Goal: Find specific page/section: Find specific page/section

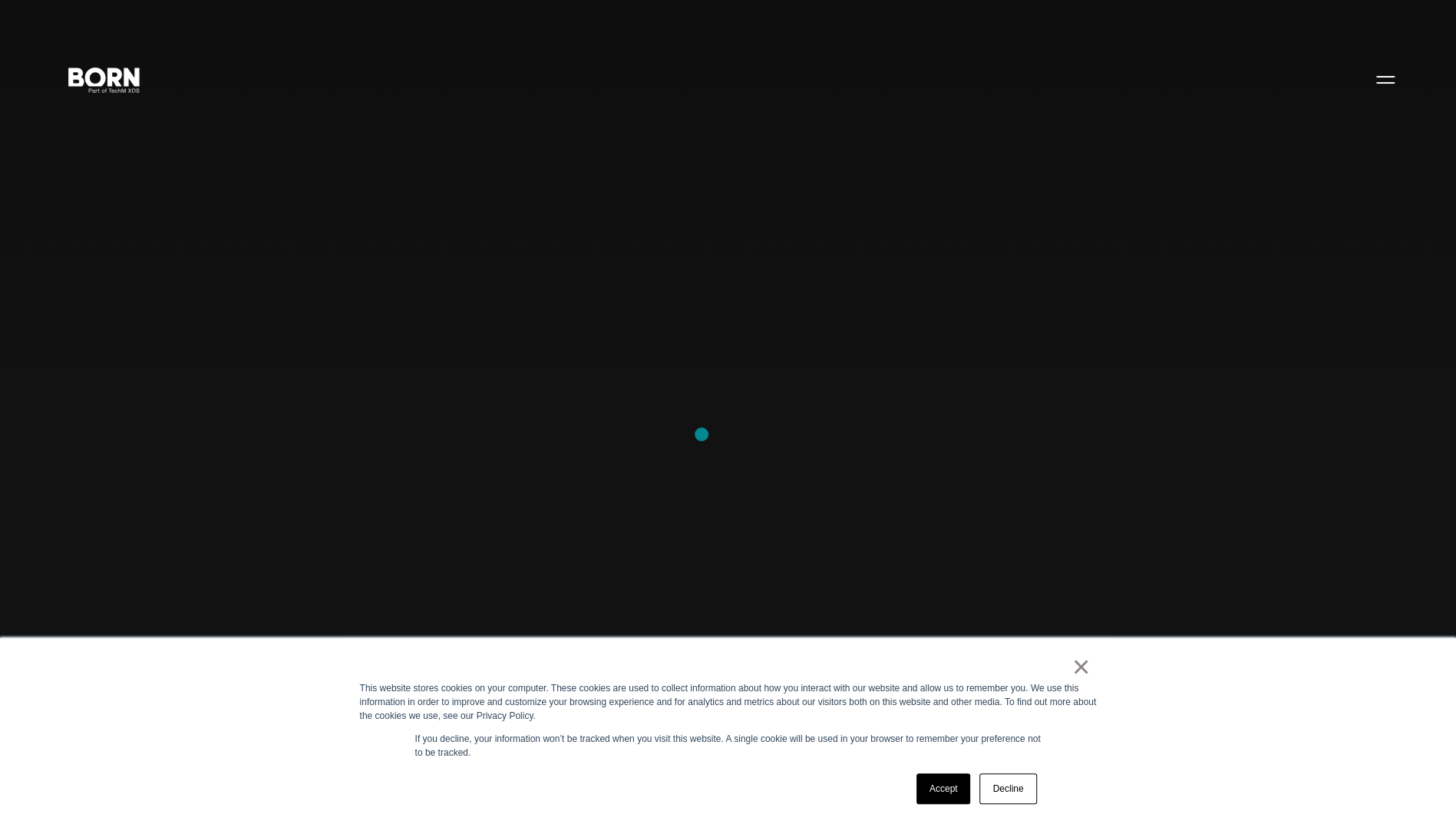
scroll to position [54, 0]
click at [937, 784] on link "Accept" at bounding box center [944, 788] width 55 height 30
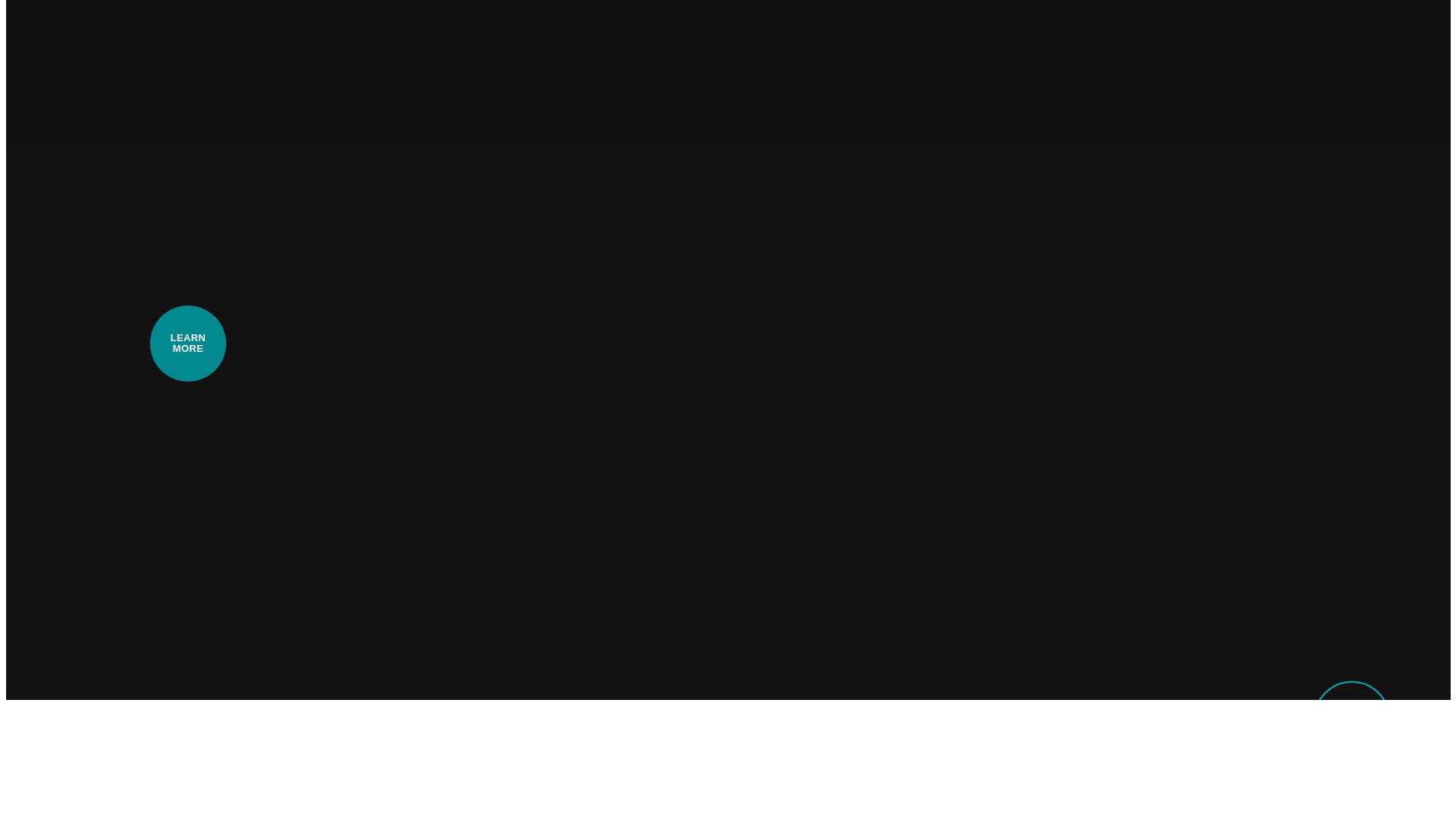
scroll to position [0, 0]
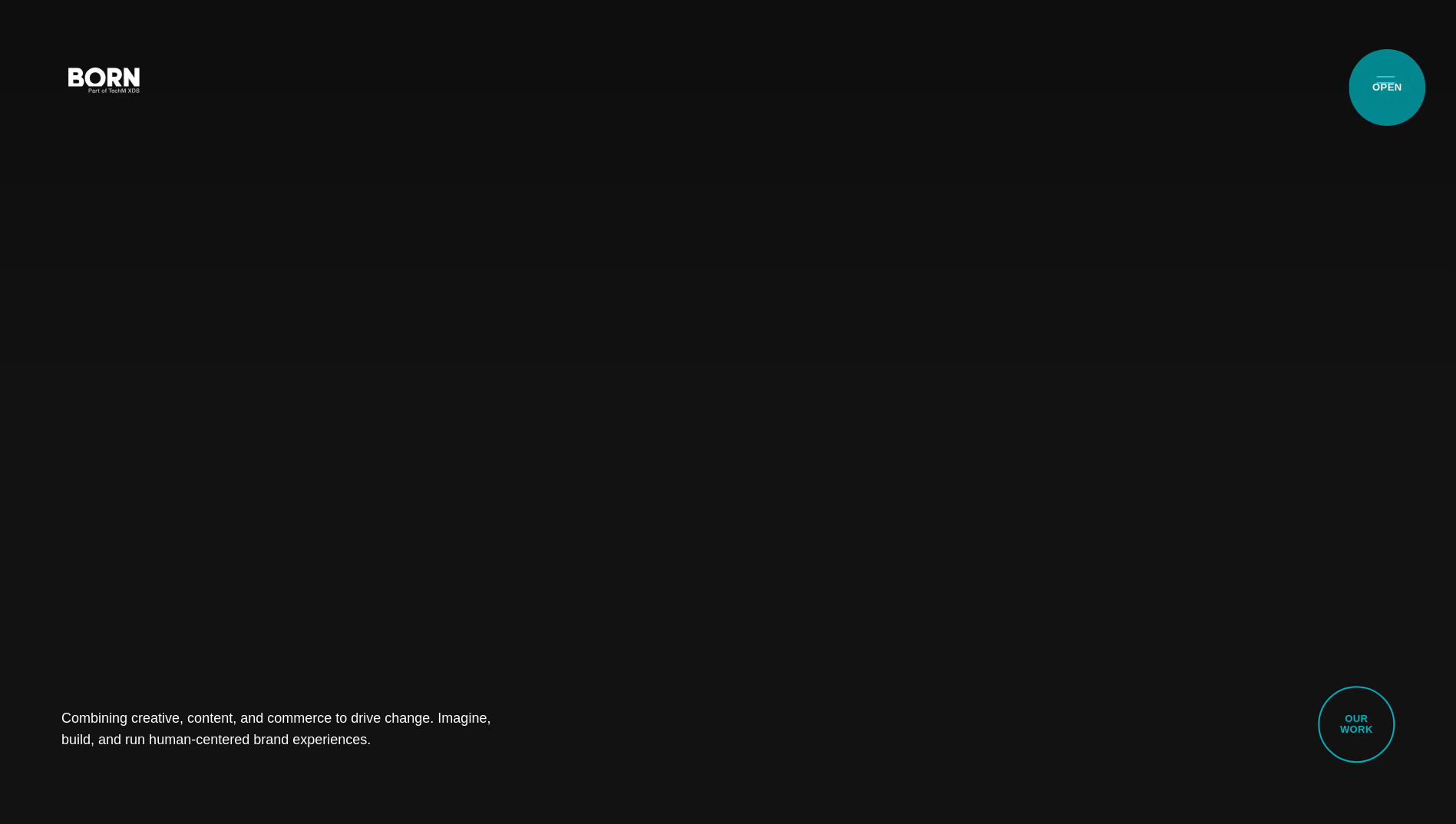
click at [1387, 87] on button "Primary Menu" at bounding box center [1385, 79] width 37 height 32
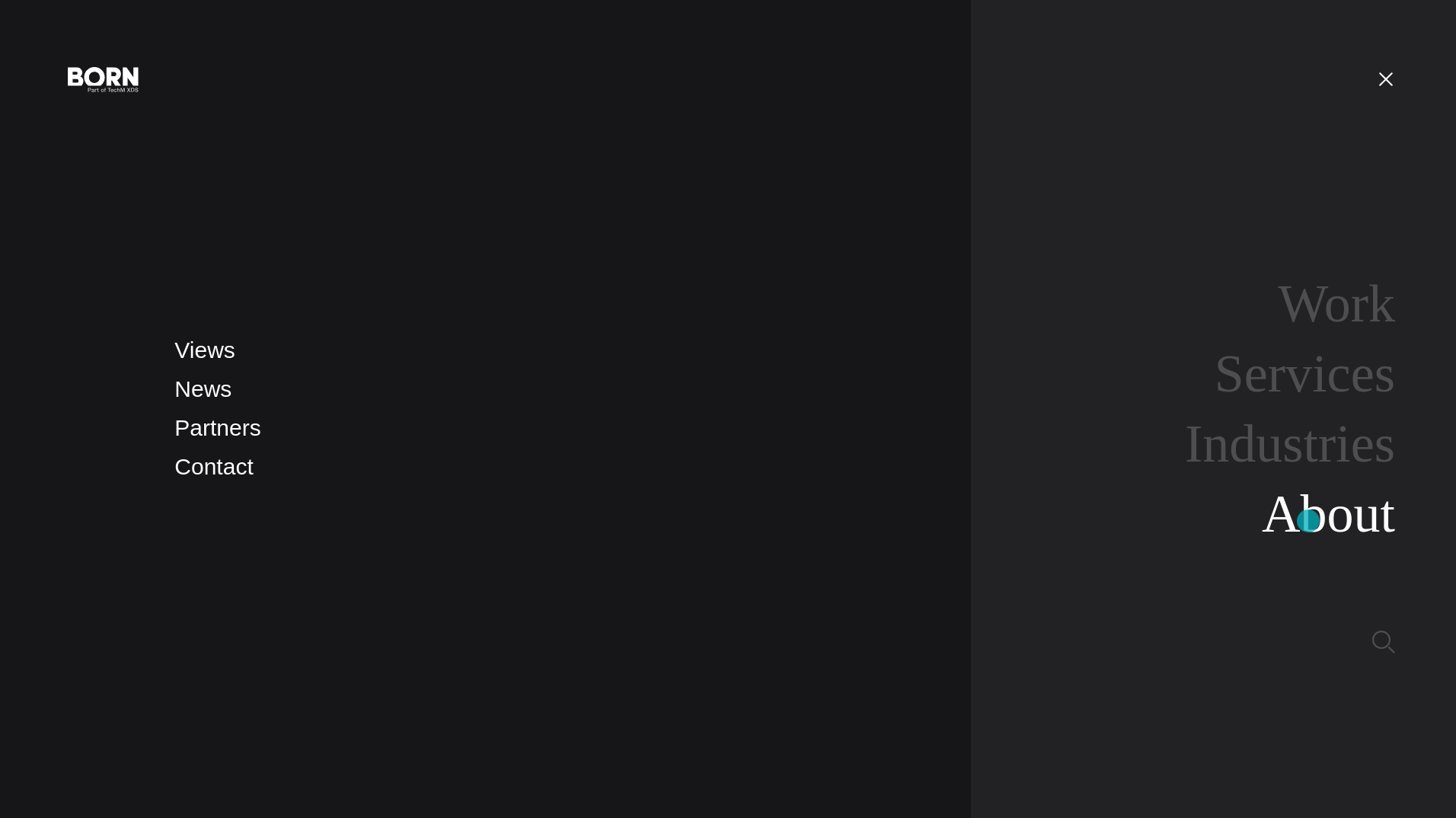
click at [1308, 521] on link "About" at bounding box center [1328, 514] width 133 height 59
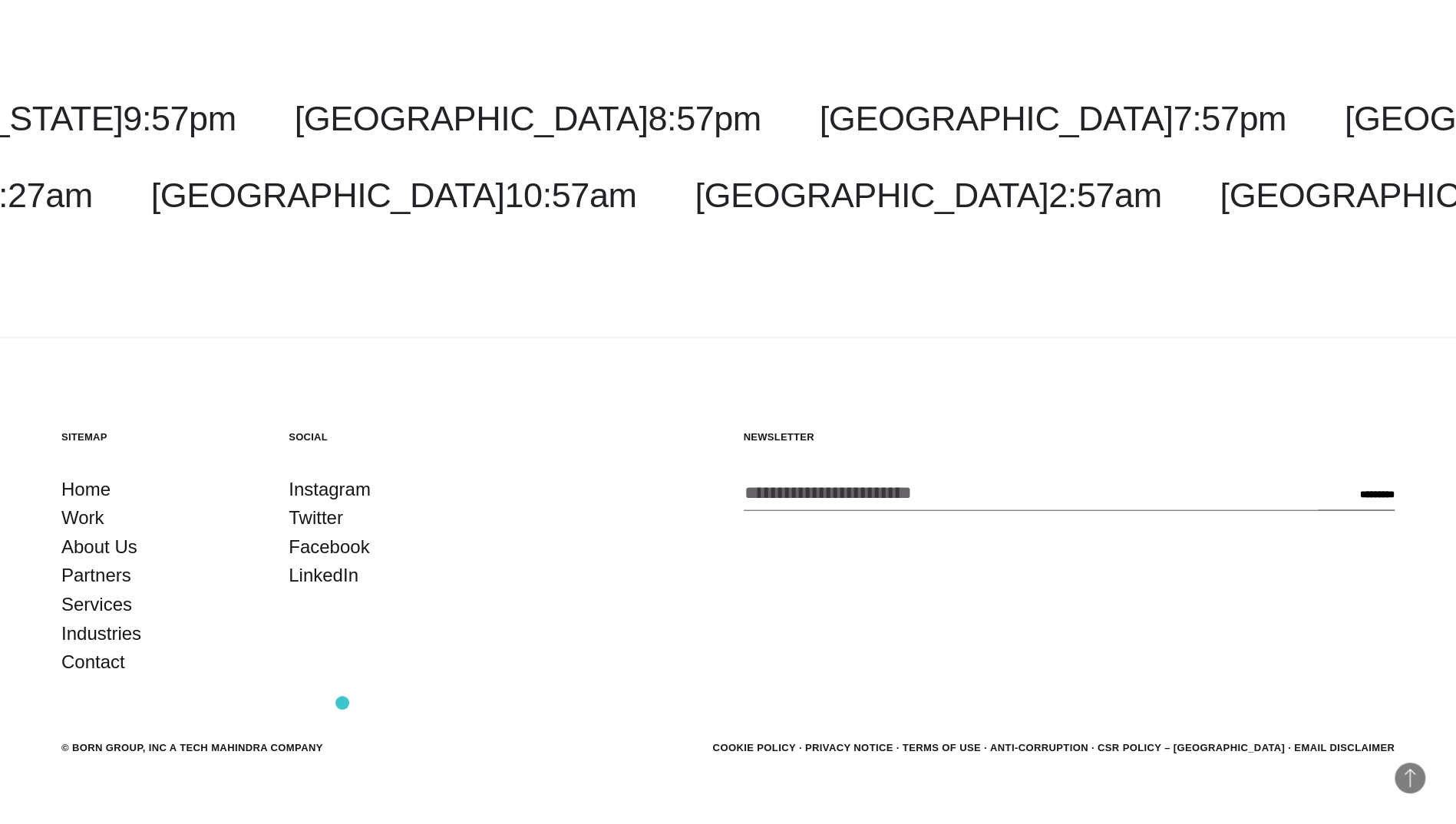
scroll to position [6210, 0]
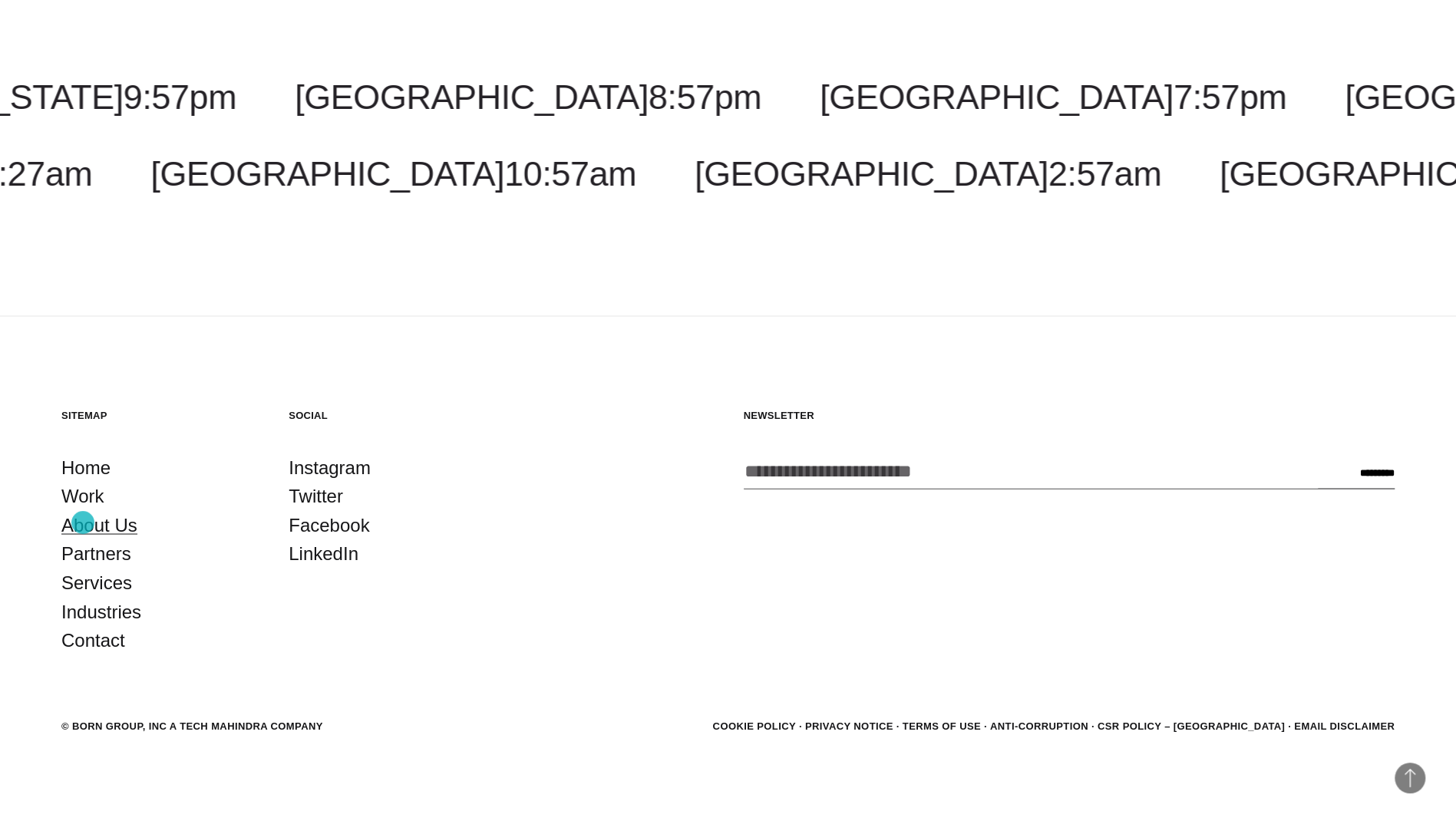
click at [83, 523] on link "About Us" at bounding box center [100, 524] width 76 height 29
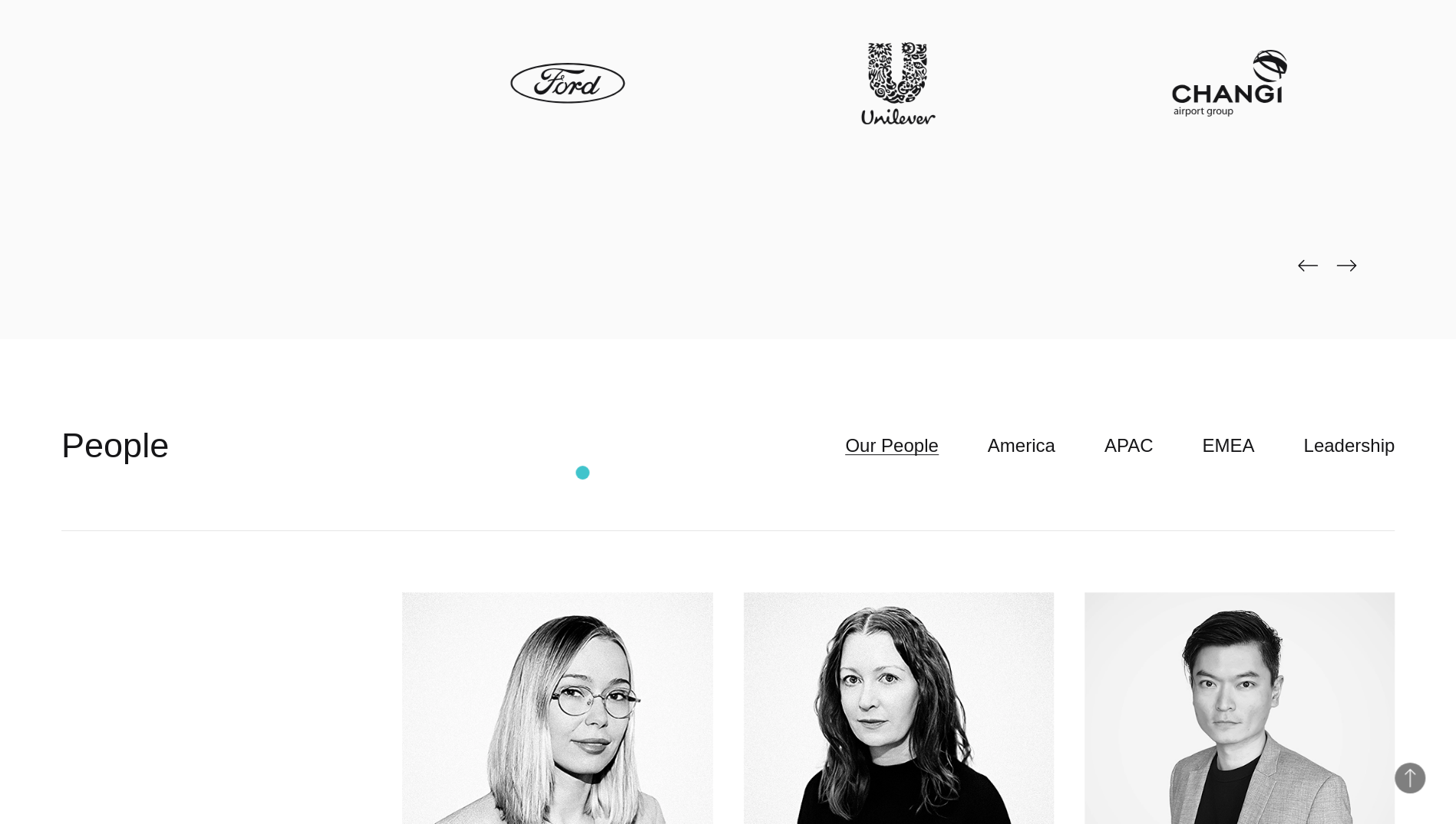
scroll to position [4874, 0]
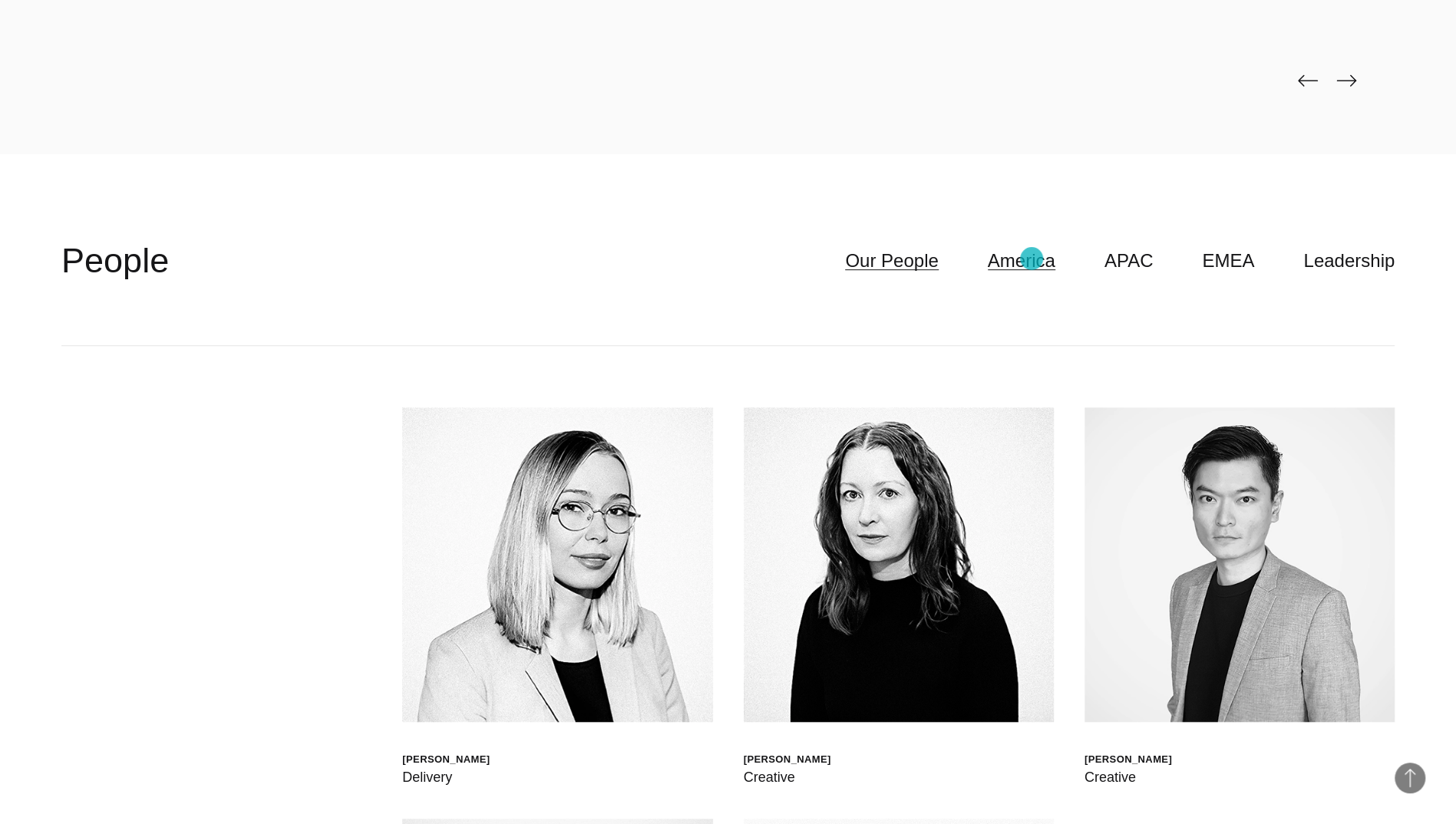
click at [1031, 259] on link "America" at bounding box center [1021, 260] width 68 height 29
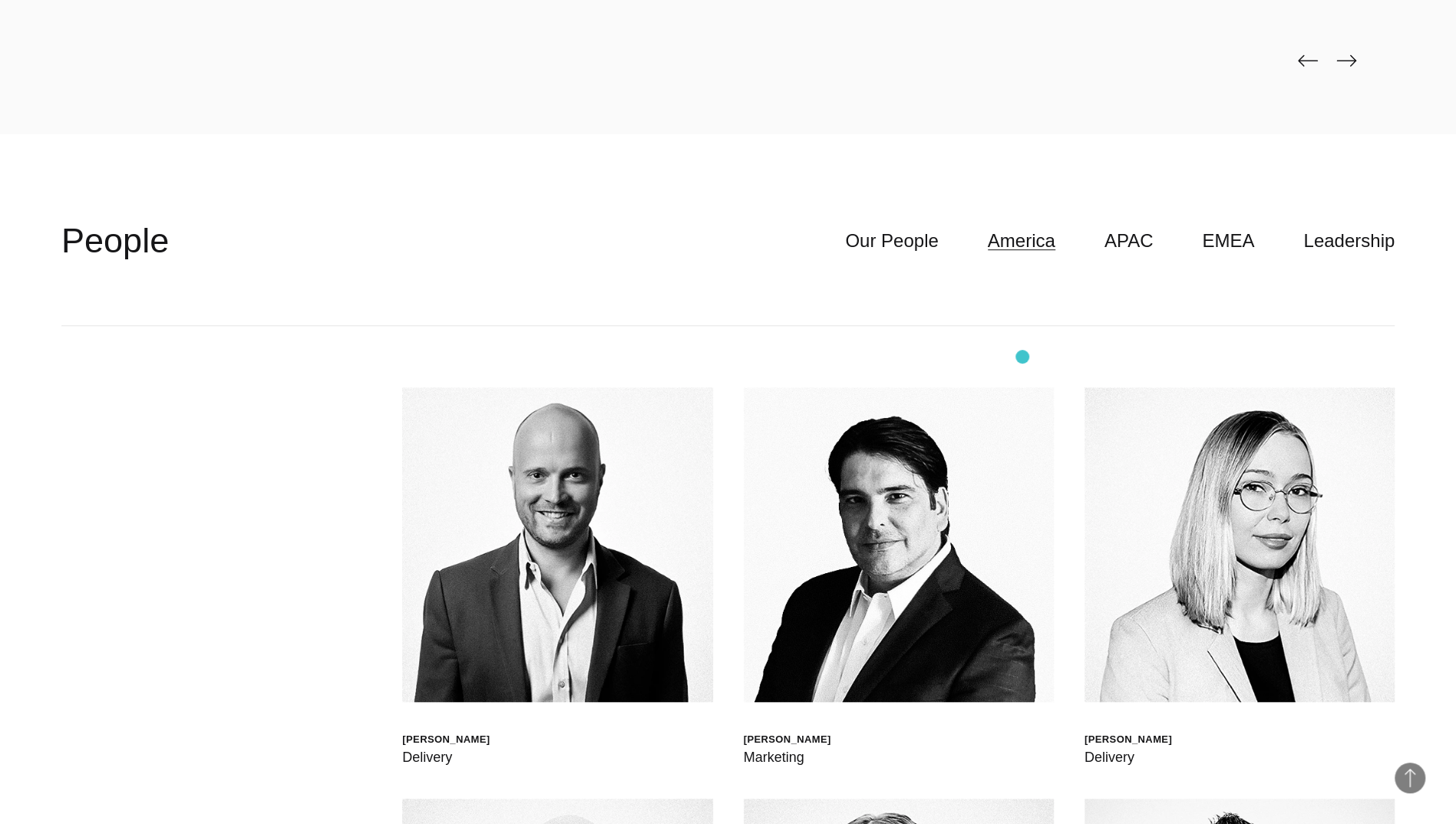
scroll to position [4892, 0]
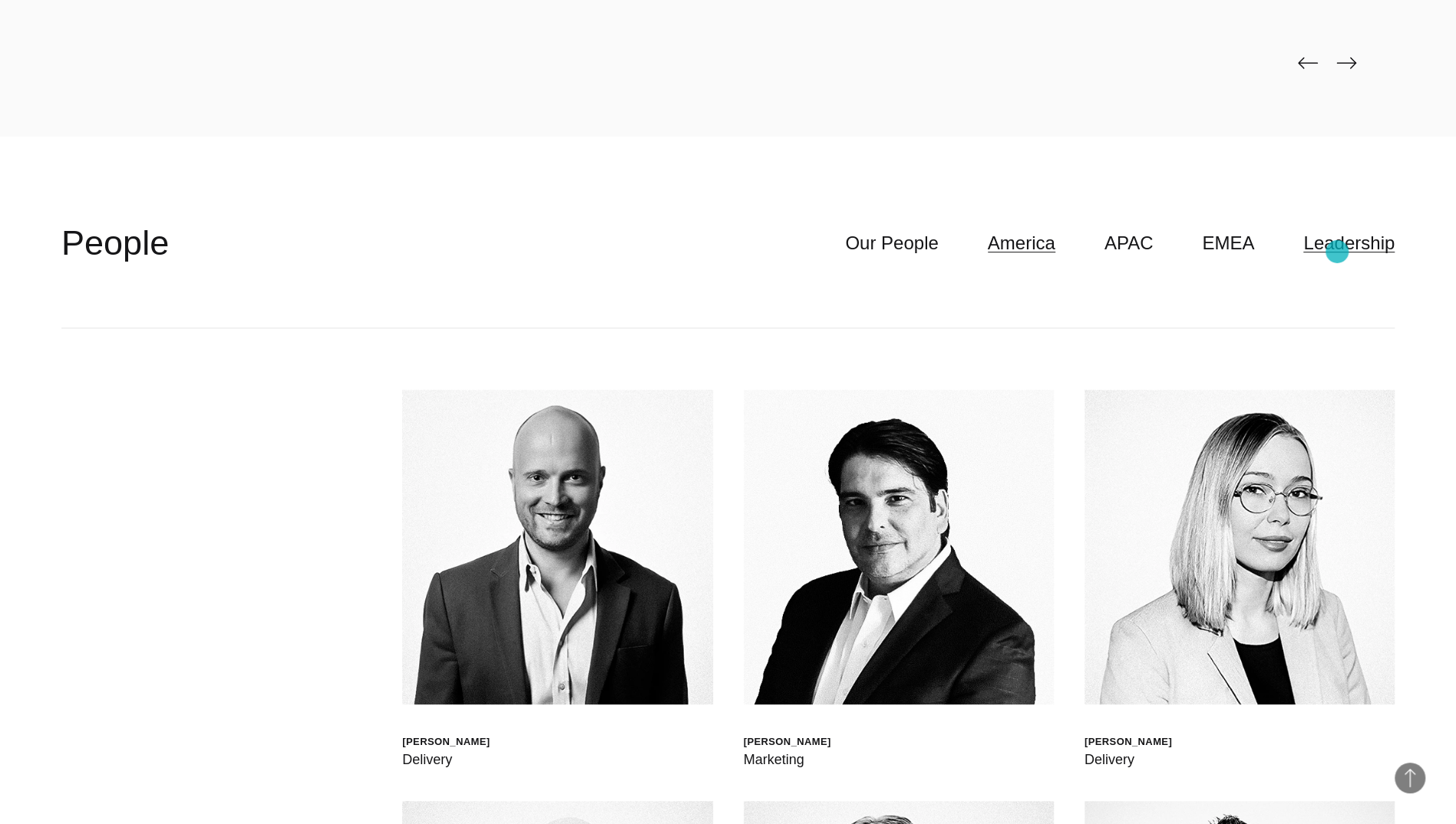
click at [1338, 252] on link "Leadership" at bounding box center [1348, 243] width 91 height 29
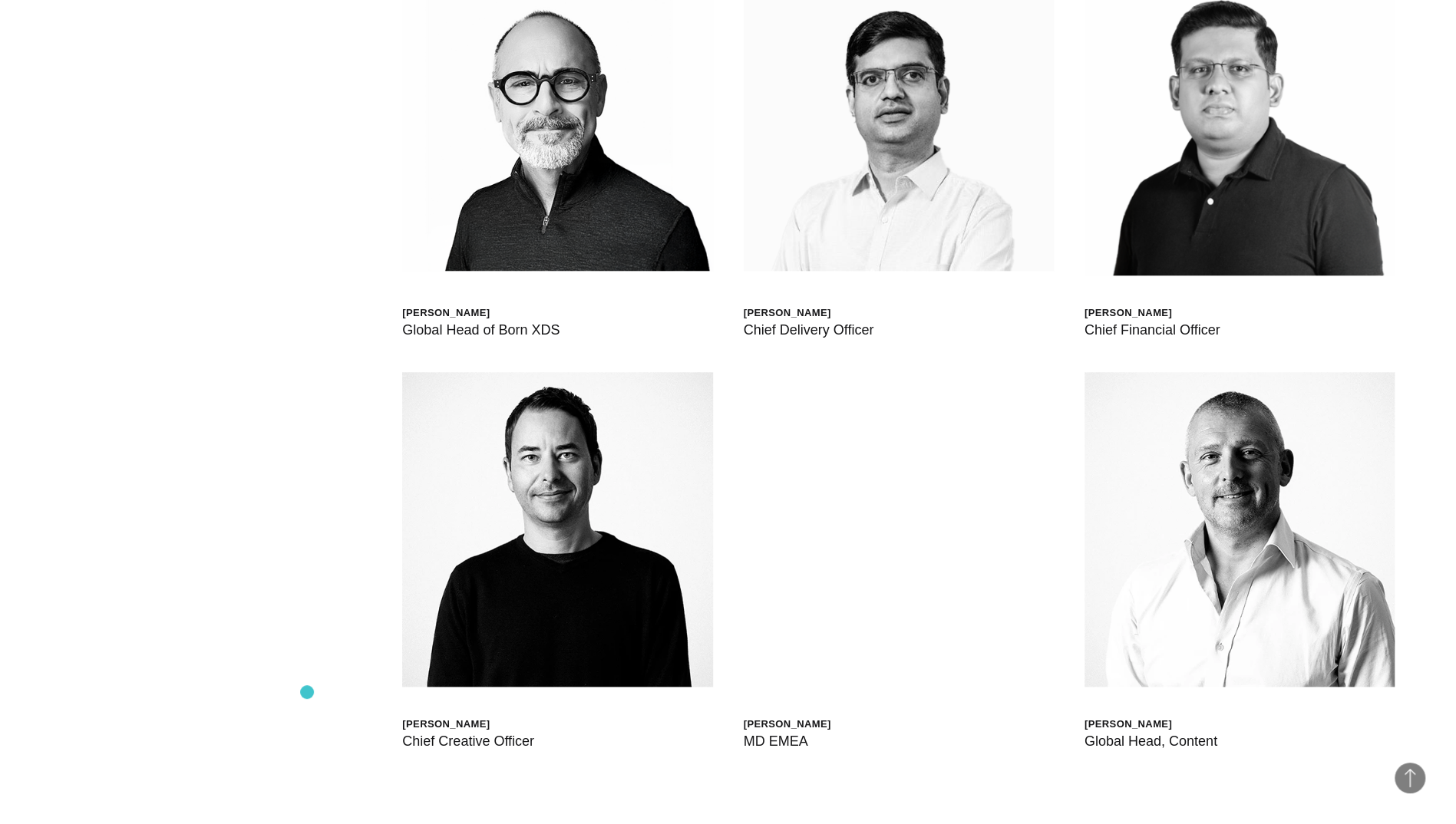
scroll to position [5316, 0]
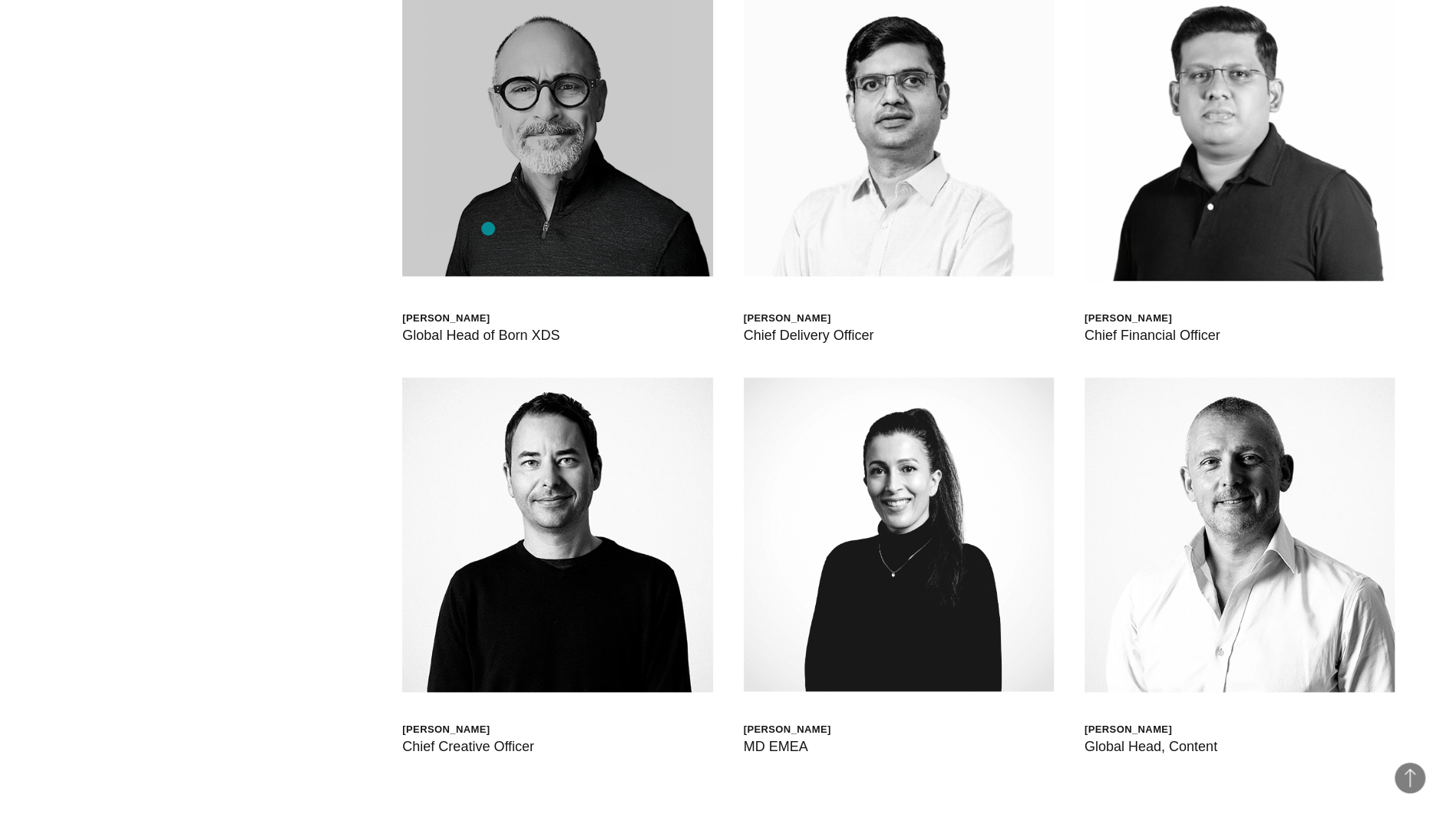
click at [489, 229] on img at bounding box center [557, 121] width 310 height 310
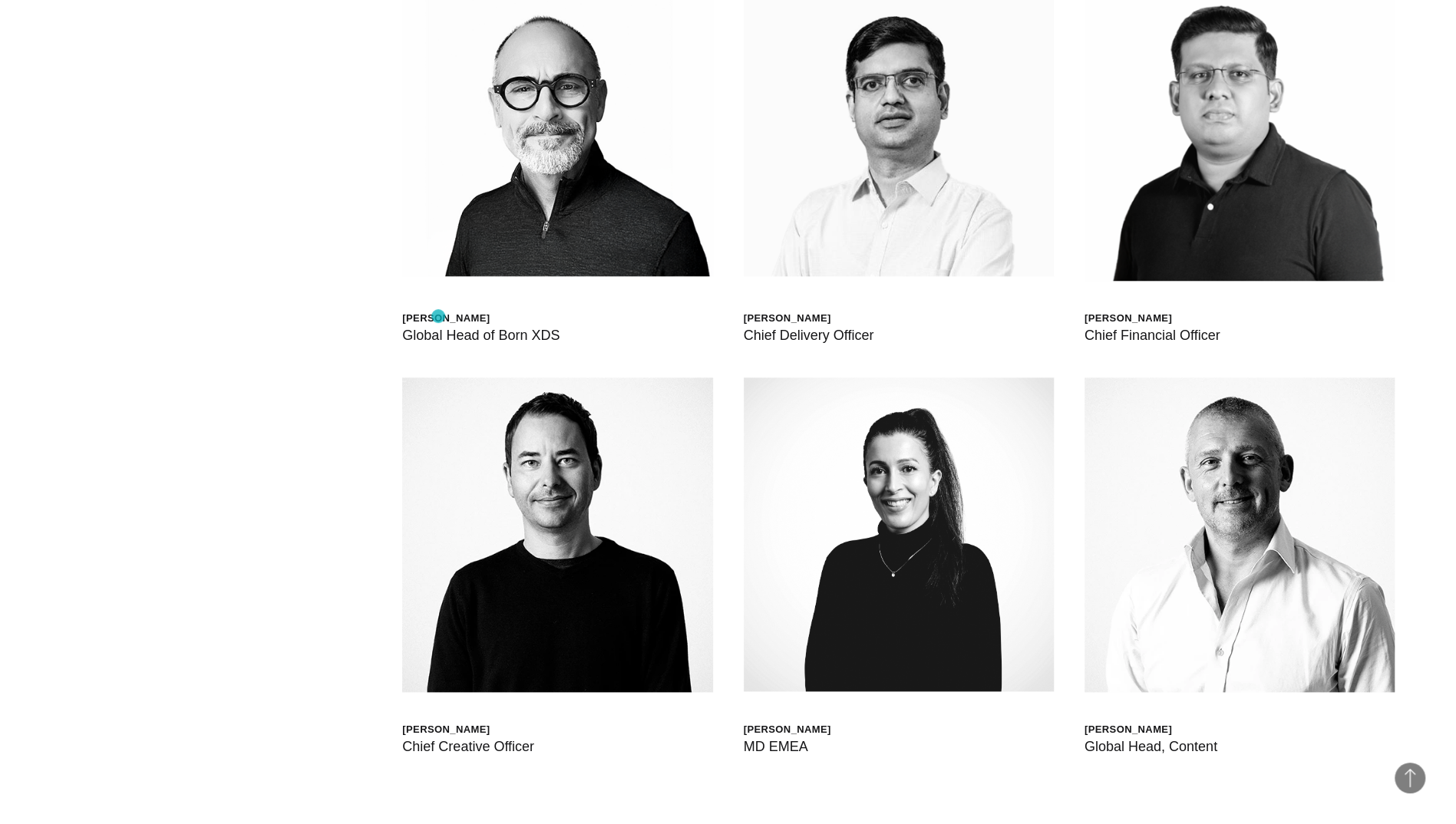
click at [439, 317] on div "[PERSON_NAME]" at bounding box center [481, 318] width 157 height 13
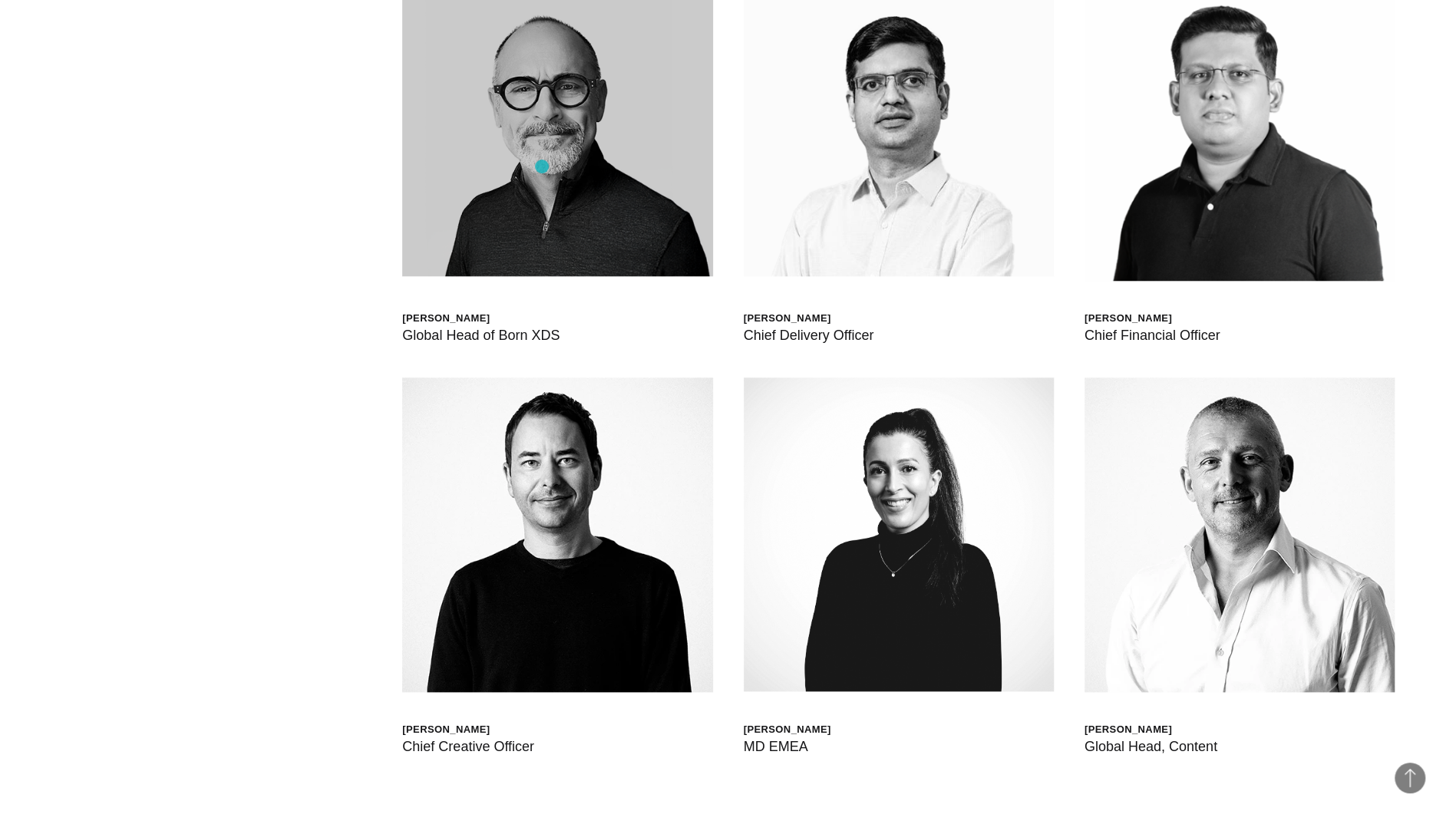
click at [542, 167] on img at bounding box center [557, 121] width 310 height 310
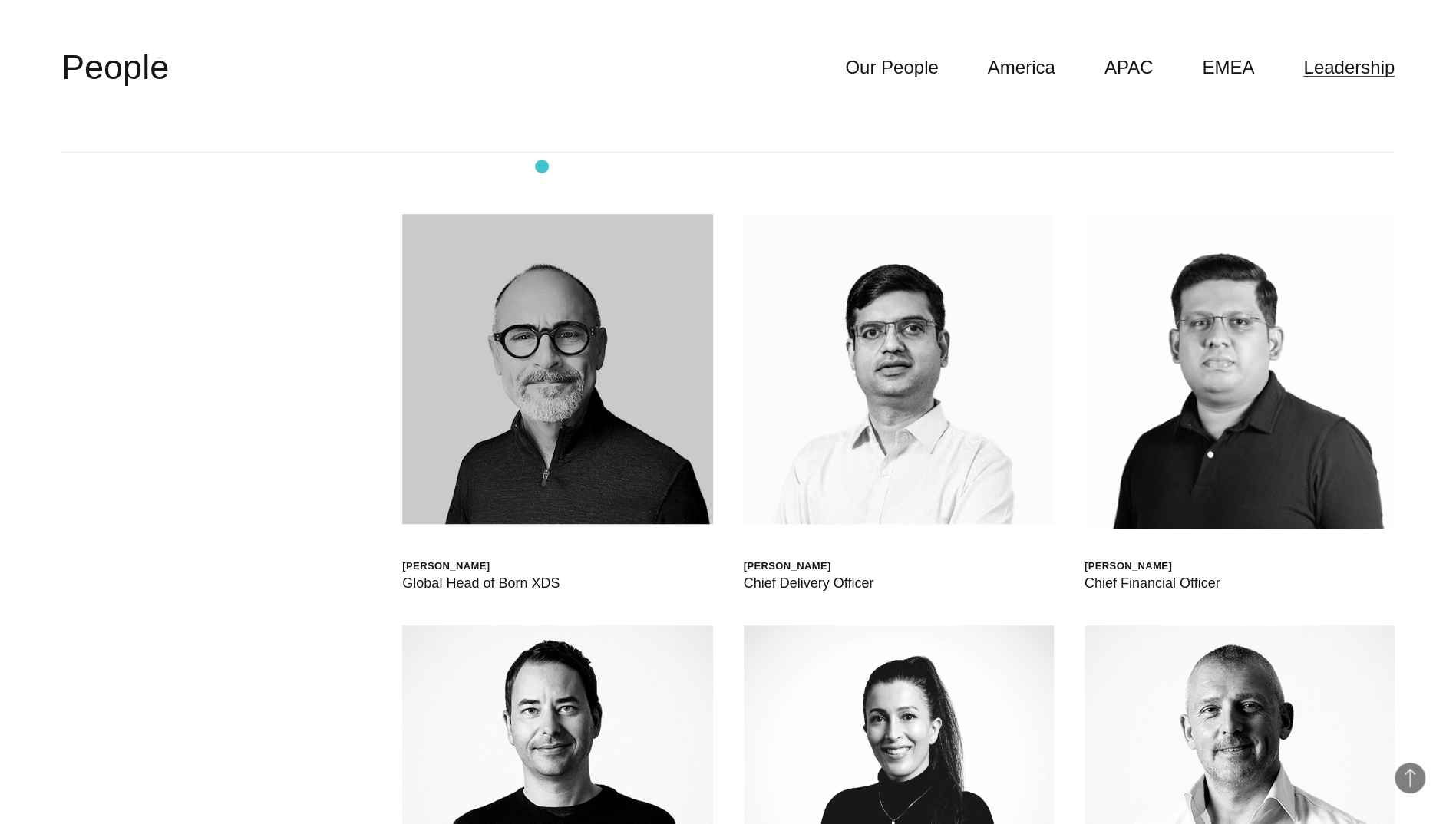
scroll to position [5027, 0]
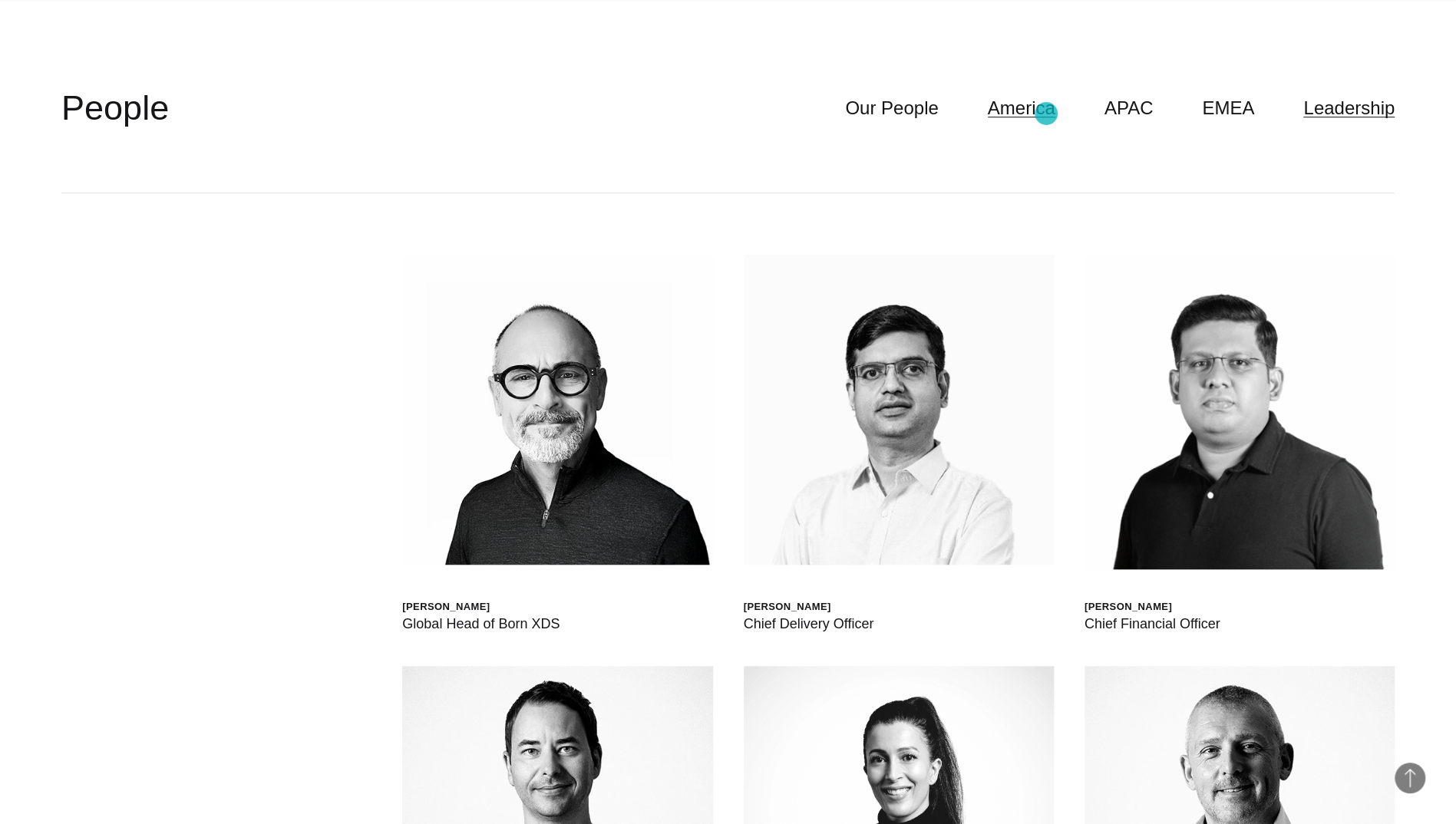
click at [1046, 114] on link "America" at bounding box center [1021, 107] width 68 height 29
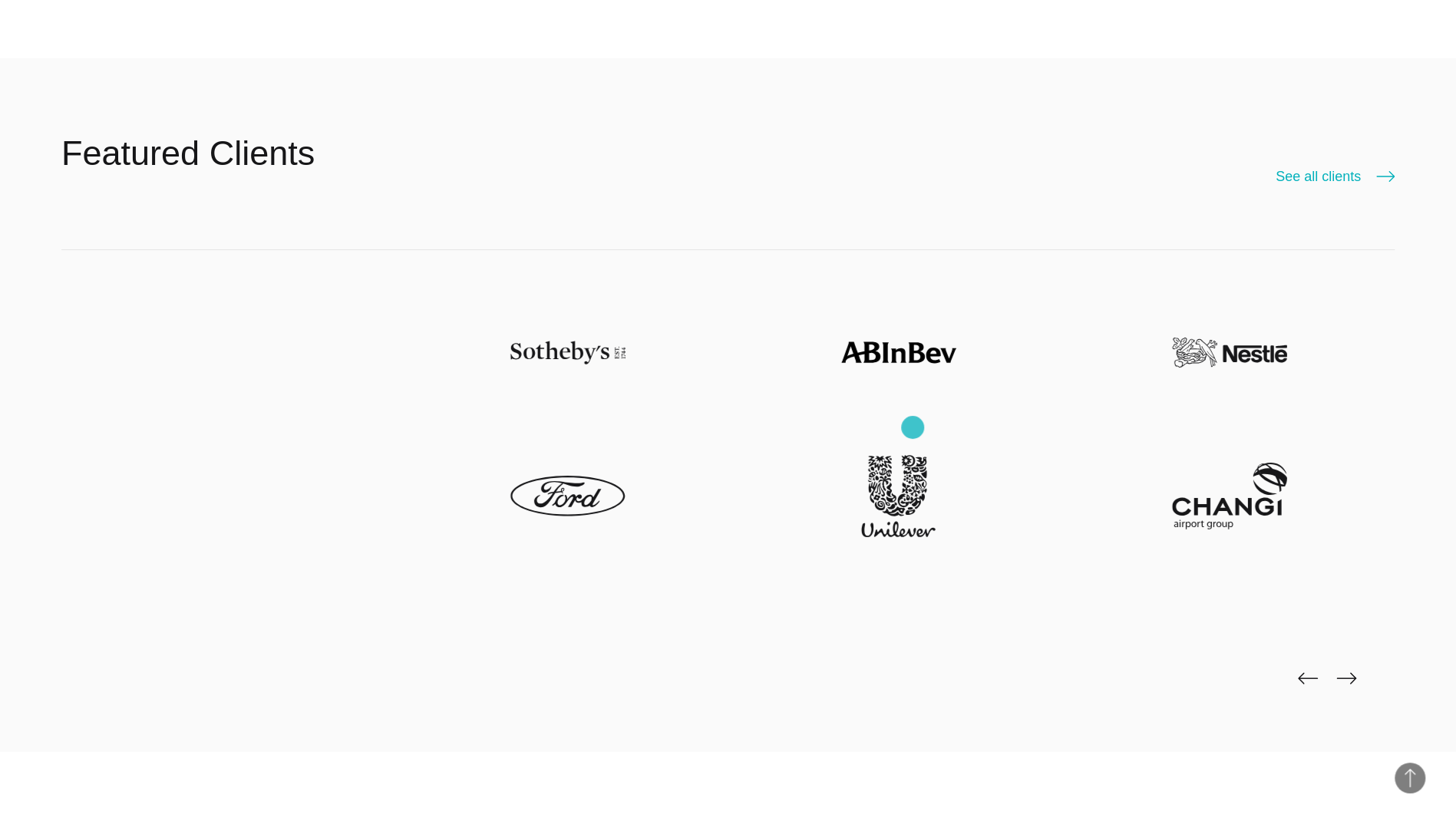
scroll to position [4264, 0]
